Goal: Find specific page/section: Find specific page/section

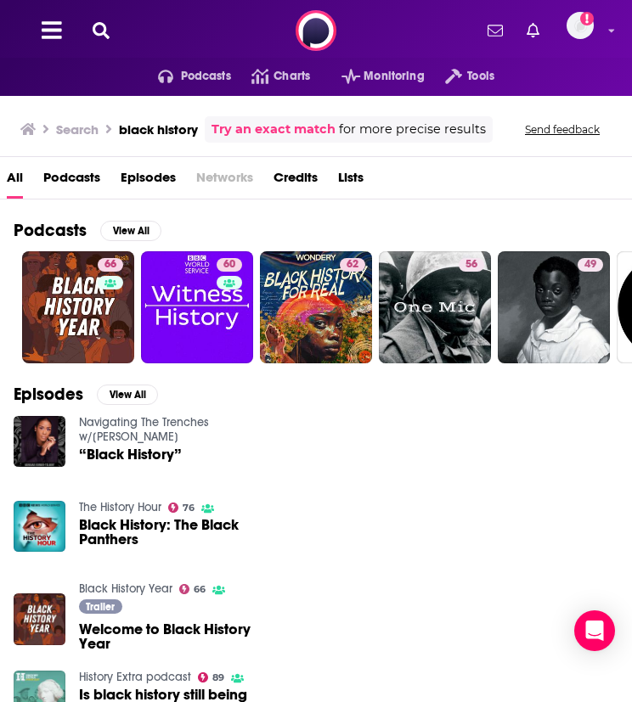
click at [109, 30] on button at bounding box center [100, 31] width 27 height 20
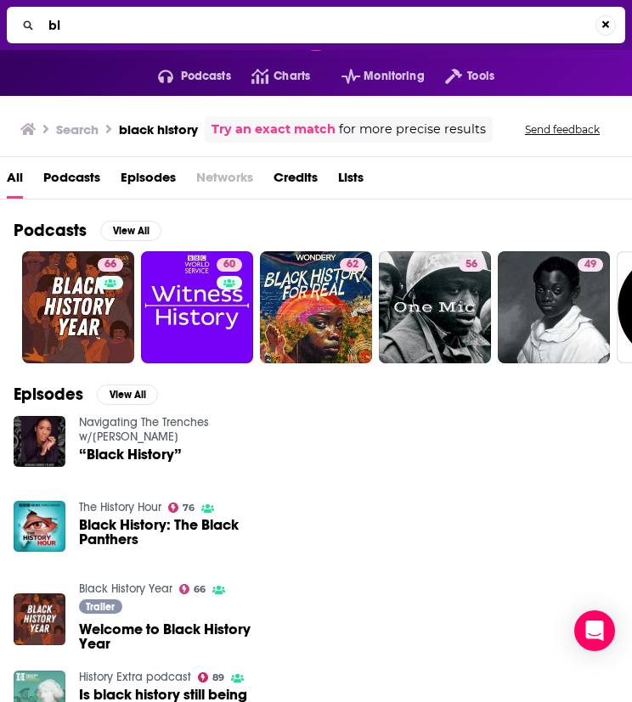
type input "b"
type input "the back room"
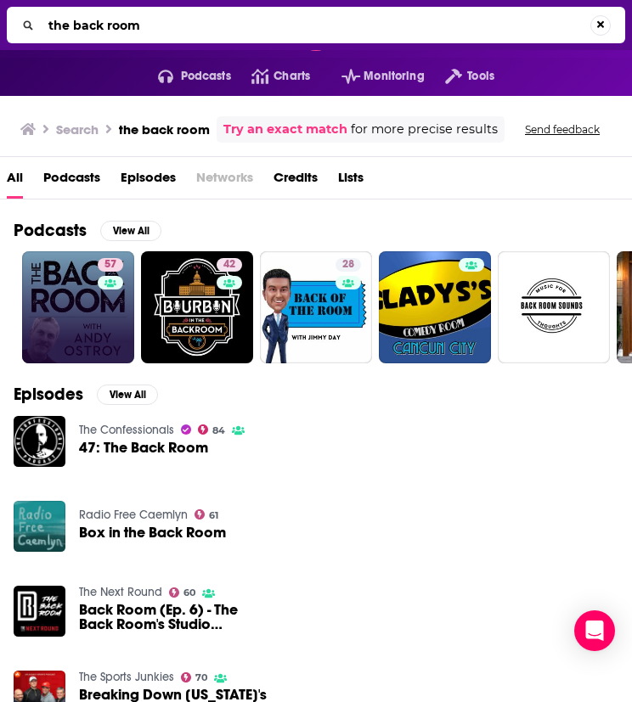
click at [91, 318] on link "57" at bounding box center [78, 307] width 112 height 112
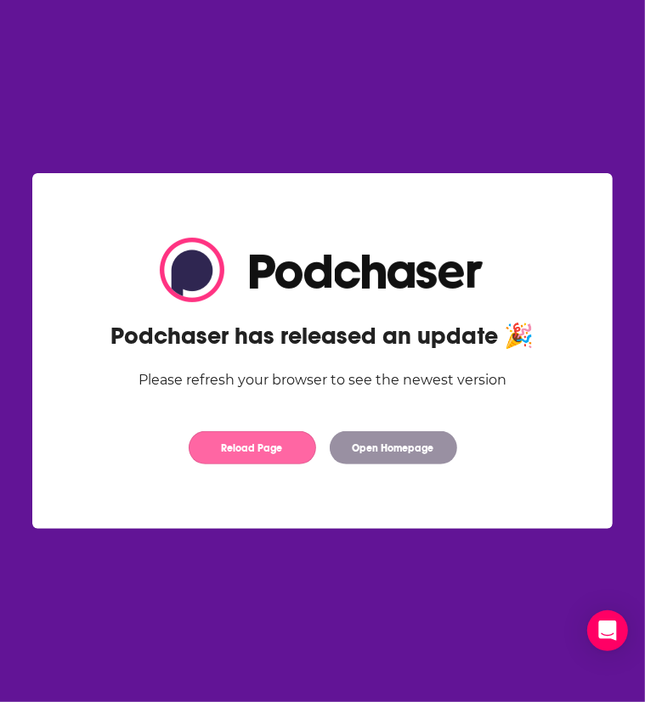
click at [257, 449] on button "Reload Page" at bounding box center [252, 447] width 127 height 33
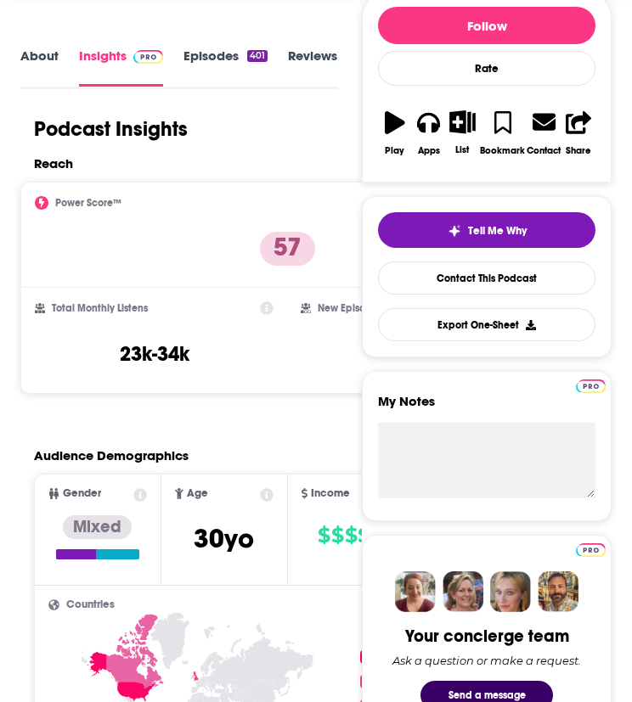
scroll to position [240, 0]
